Goal: Task Accomplishment & Management: Manage account settings

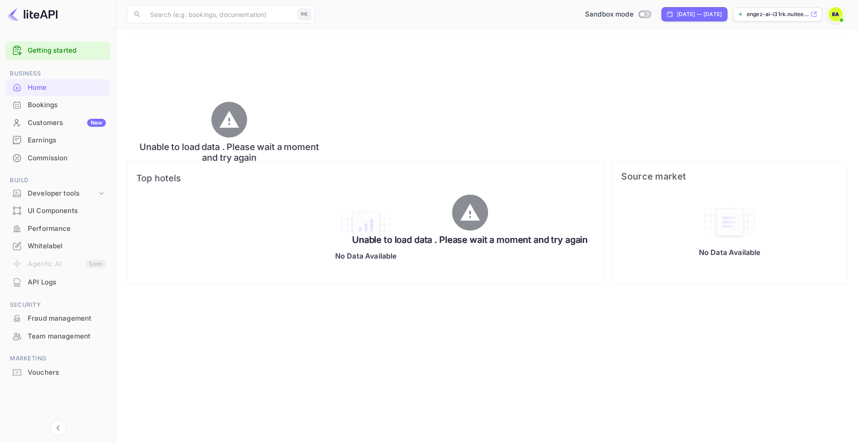
click at [33, 86] on div "Home" at bounding box center [67, 88] width 78 height 10
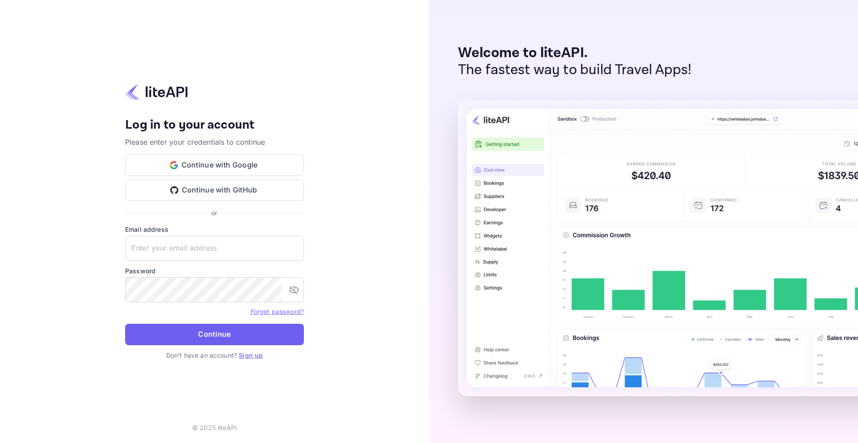
type input "[EMAIL_ADDRESS][DOMAIN_NAME]"
click at [216, 335] on button "Continue" at bounding box center [214, 334] width 179 height 21
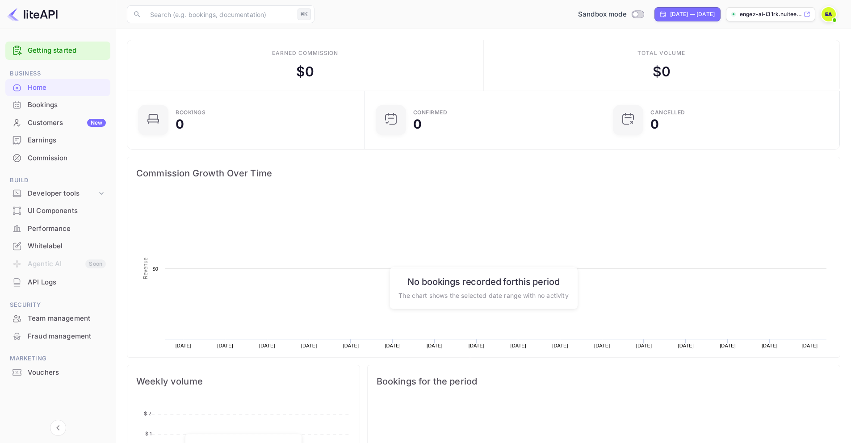
scroll to position [138, 225]
click at [48, 122] on div "Customers New" at bounding box center [67, 123] width 78 height 10
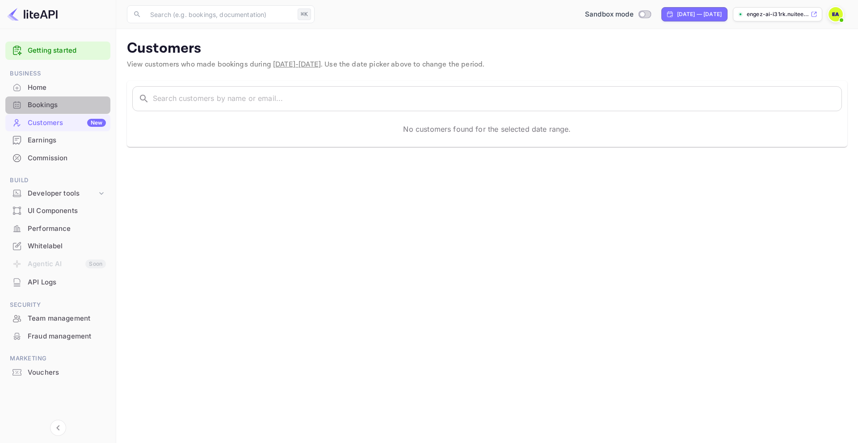
click at [39, 105] on div "Bookings" at bounding box center [67, 105] width 78 height 10
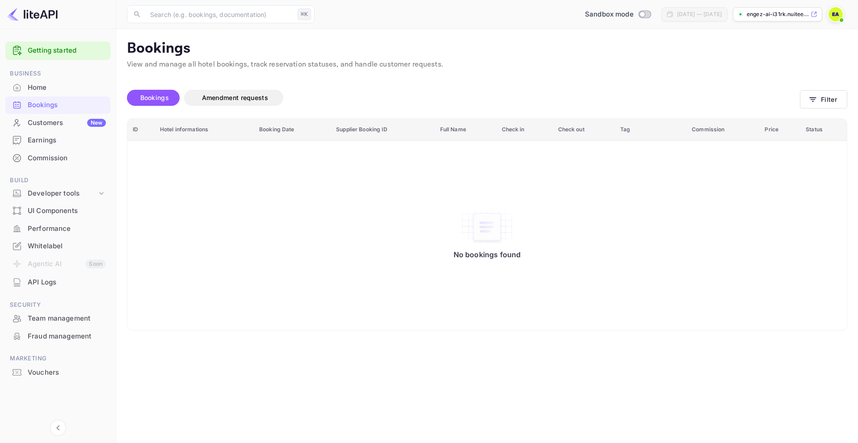
click at [45, 247] on div "Whitelabel" at bounding box center [67, 246] width 78 height 10
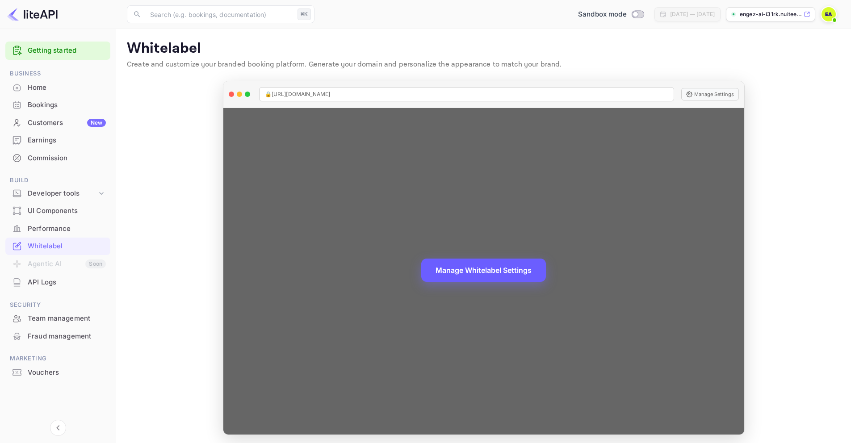
click at [501, 273] on button "Manage Whitelabel Settings" at bounding box center [483, 270] width 125 height 23
click at [479, 274] on button "Manage Whitelabel Settings" at bounding box center [483, 270] width 125 height 23
click at [711, 95] on button "Manage Settings" at bounding box center [710, 94] width 58 height 13
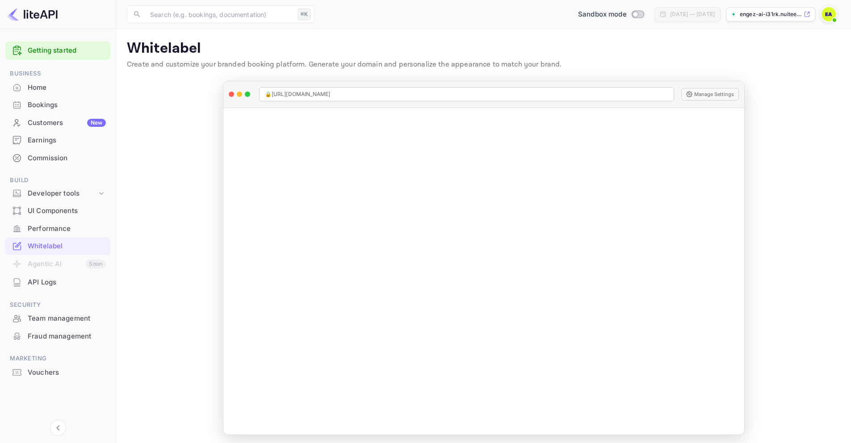
click at [772, 15] on p "engez-ai-i31rk.nuitee...." at bounding box center [771, 14] width 62 height 8
click at [809, 15] on icon at bounding box center [806, 14] width 7 height 6
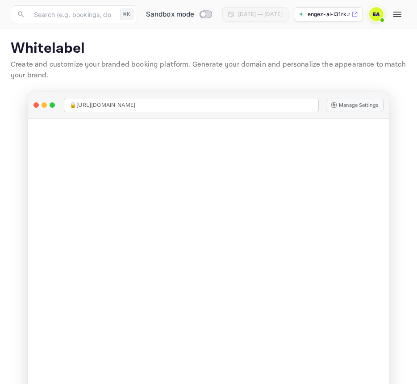
click at [350, 14] on p "engez-ai-i31rk.nuitee...." at bounding box center [329, 14] width 42 height 8
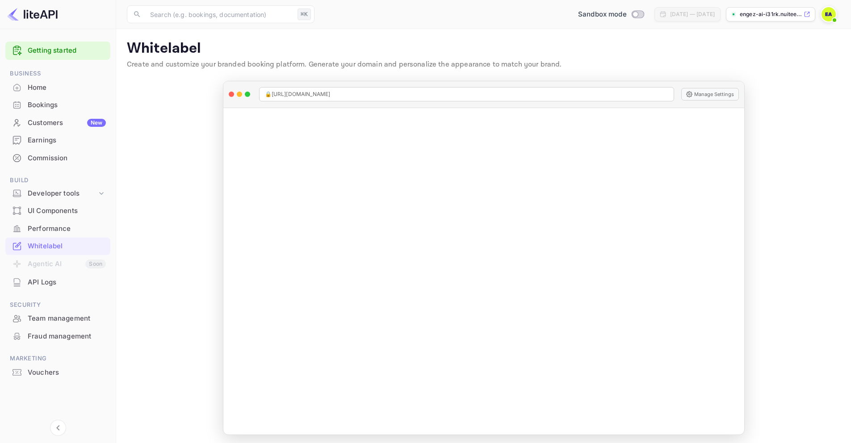
click at [808, 13] on icon at bounding box center [806, 14] width 5 height 5
click at [37, 48] on link "Getting started" at bounding box center [67, 51] width 78 height 10
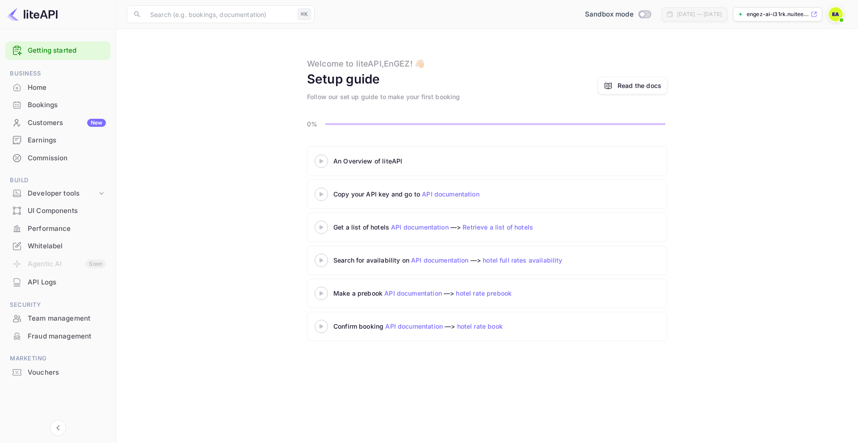
click at [32, 86] on div "Home" at bounding box center [67, 88] width 78 height 10
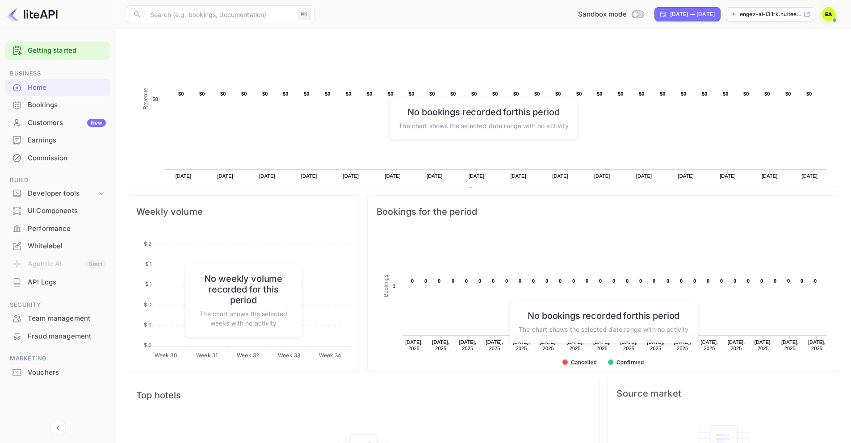
scroll to position [239, 0]
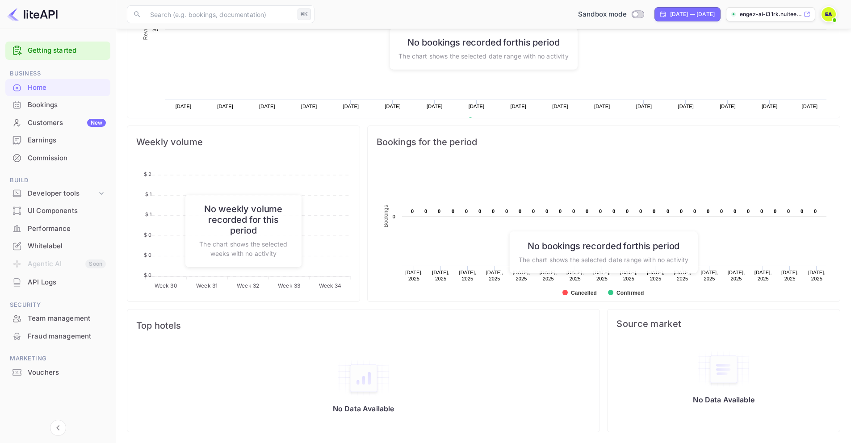
click at [49, 316] on div "Team management" at bounding box center [67, 319] width 78 height 10
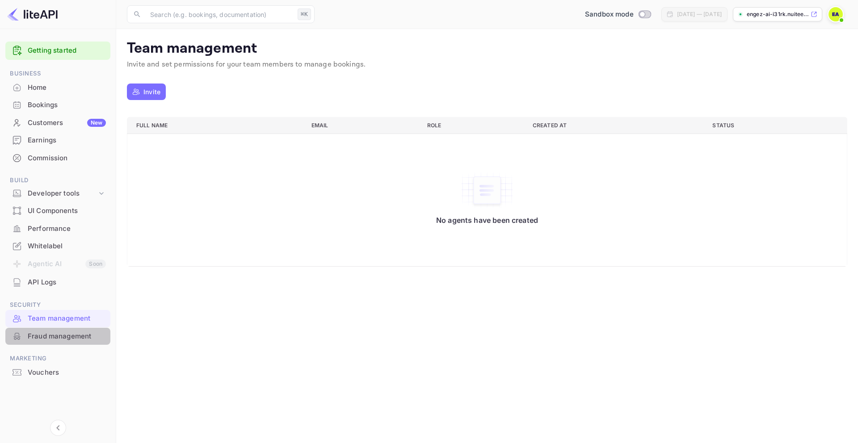
click at [47, 336] on div "Fraud management" at bounding box center [67, 336] width 78 height 10
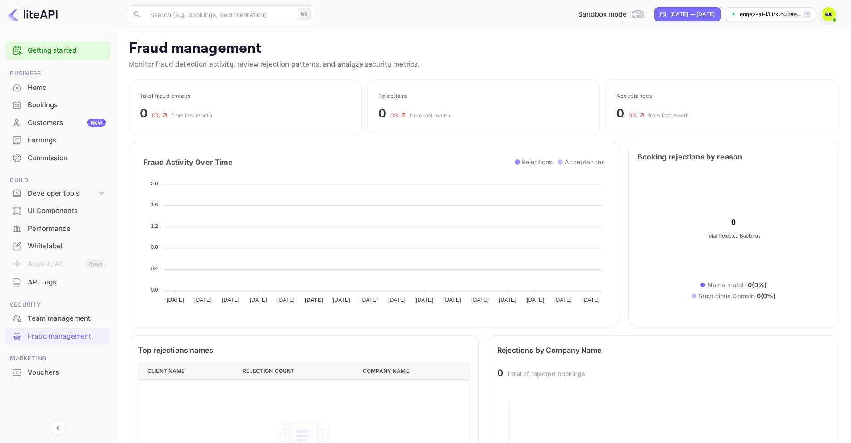
scroll to position [177, 325]
click at [40, 85] on div "Home" at bounding box center [67, 88] width 78 height 10
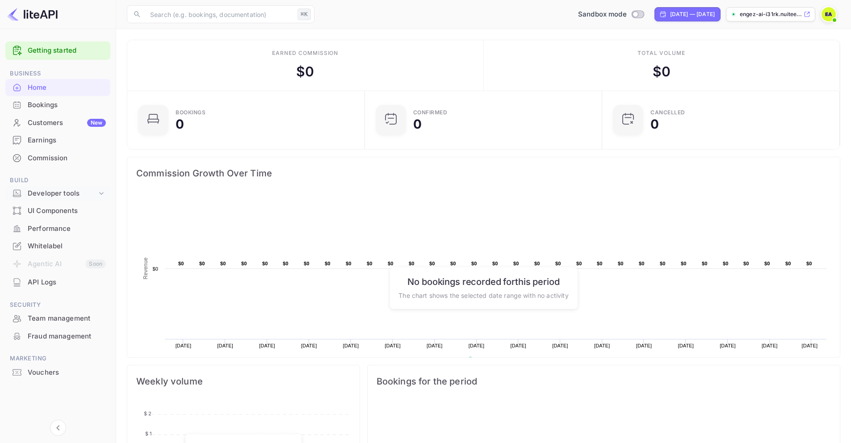
click at [100, 192] on icon at bounding box center [101, 193] width 9 height 9
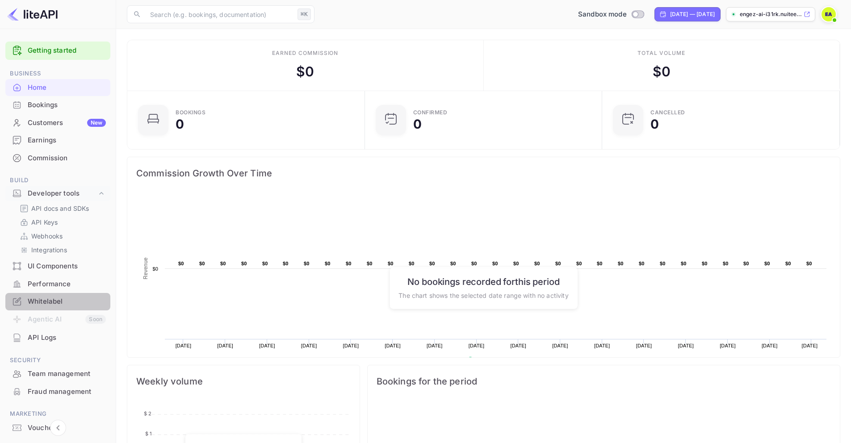
click at [61, 301] on div "Whitelabel" at bounding box center [67, 302] width 78 height 10
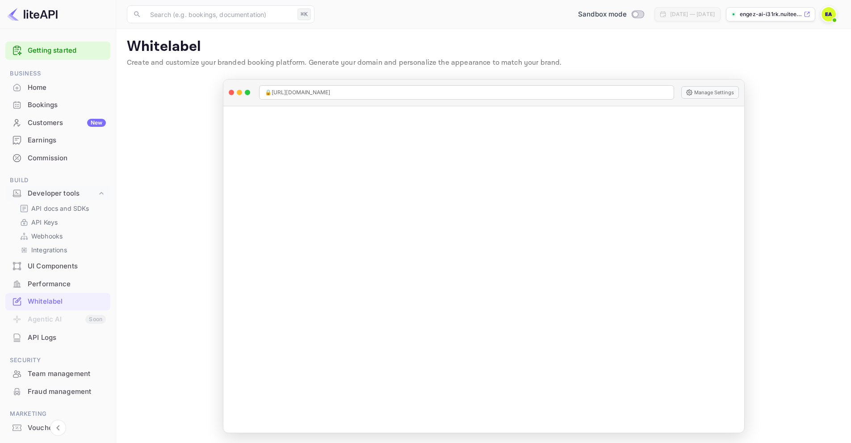
scroll to position [3, 0]
click at [796, 258] on main "Whitelabel Create and customize your branded booking platform. Generate your do…" at bounding box center [483, 234] width 735 height 417
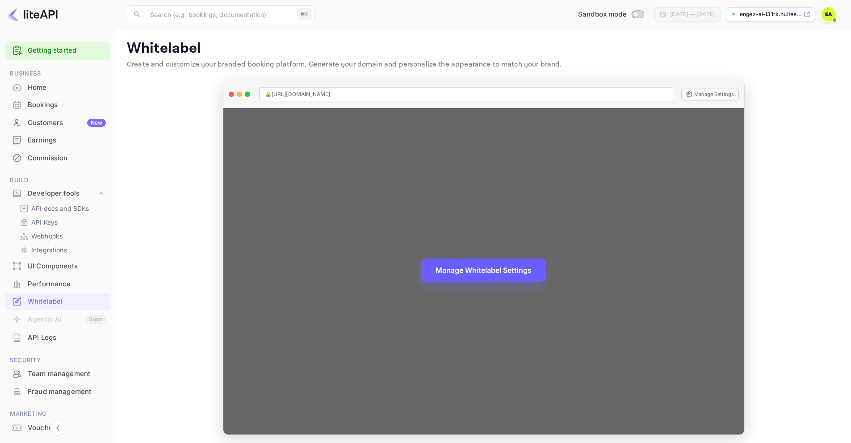
click at [480, 266] on button "Manage Whitelabel Settings" at bounding box center [483, 270] width 125 height 23
